Goal: Find specific page/section: Find specific page/section

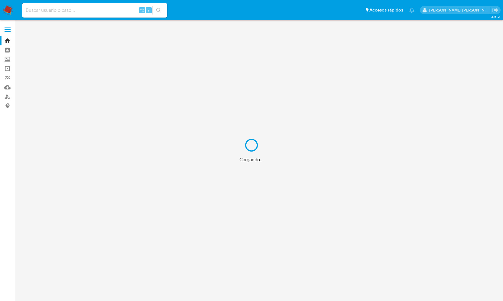
click at [41, 10] on div "Cargando..." at bounding box center [251, 150] width 503 height 301
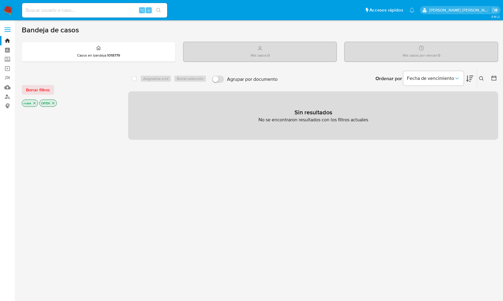
click at [41, 10] on input at bounding box center [94, 10] width 145 height 8
paste input "62a04f6ec21818382a20d626c96f637a"
type input "62a04f6ec21818382a20d626c96f637a"
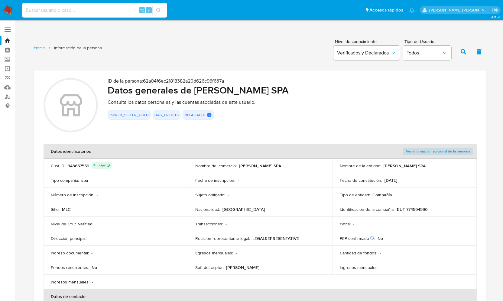
click at [87, 14] on input at bounding box center [94, 10] width 145 height 8
paste input "58402325865210965f3646199c209d23"
type input "58402325865210965f3646199c209d23"
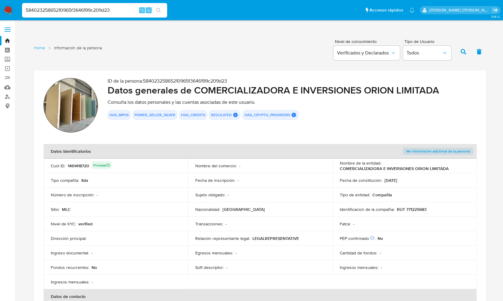
drag, startPoint x: 117, startPoint y: 8, endPoint x: 29, endPoint y: 2, distance: 88.2
click at [29, 2] on div "58402325865210965f3646199c209d23 ⌥ s" at bounding box center [94, 10] width 145 height 17
paste input "818969234"
type input "818969234"
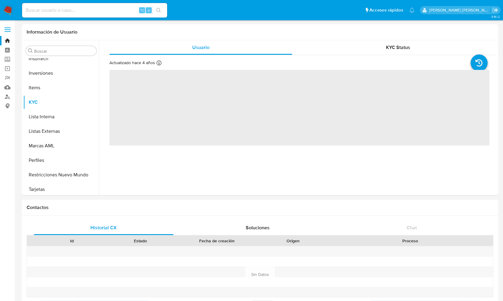
scroll to position [313, 0]
select select "10"
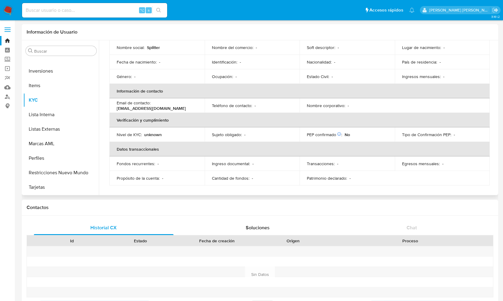
scroll to position [0, 0]
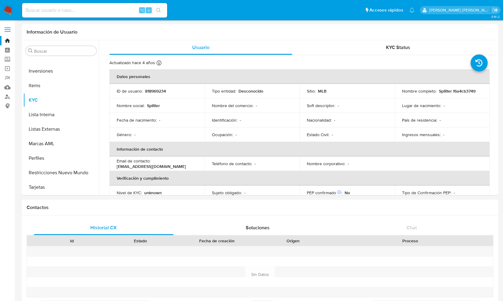
click at [78, 11] on input at bounding box center [94, 10] width 145 height 8
paste input "2e71ec775fe9de55a57fce6a40adfade"
type input "2e71ec775fe9de55a57fce6a40adfade"
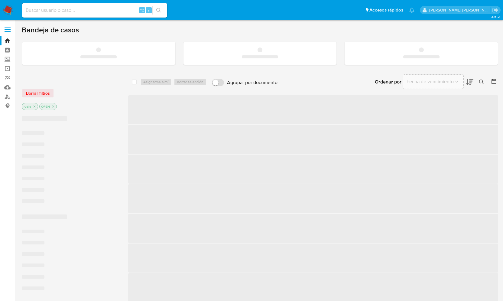
click at [67, 8] on input at bounding box center [94, 10] width 145 height 8
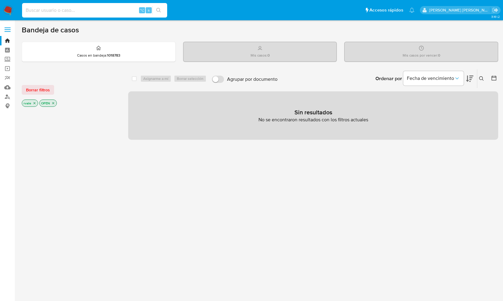
paste input "fbedc110cbf77254799342a43f523776"
type input "fbedc110cbf77254799342a43f523776"
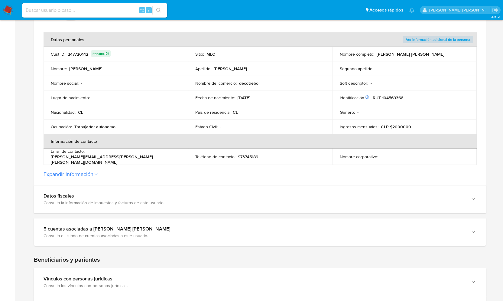
scroll to position [115, 0]
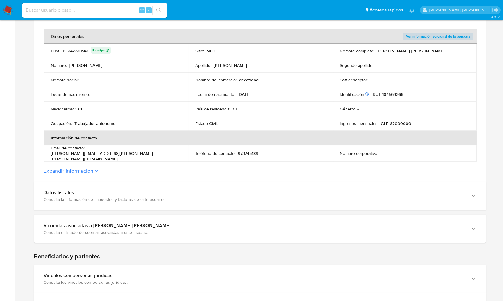
click at [96, 170] on icon at bounding box center [96, 171] width 3 height 2
click at [93, 168] on button "Expandir información" at bounding box center [69, 170] width 50 height 7
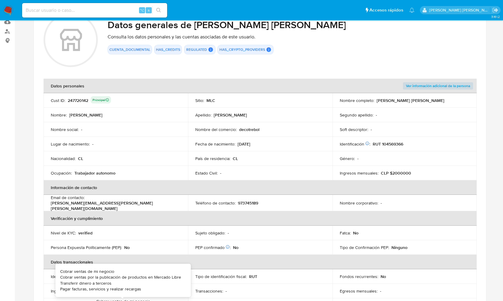
scroll to position [0, 0]
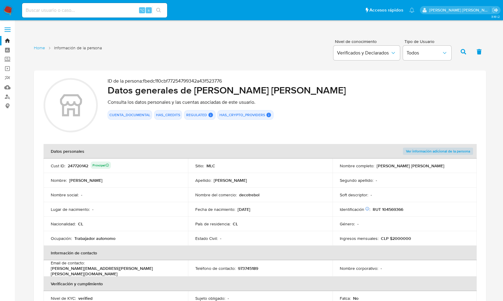
click at [58, 11] on input at bounding box center [94, 10] width 145 height 8
paste input "d2ab75c9338aae37ea51358bf67a0bc0"
type input "d2ab75c9338aae37ea51358bf67a0bc0"
